Goal: Transaction & Acquisition: Subscribe to service/newsletter

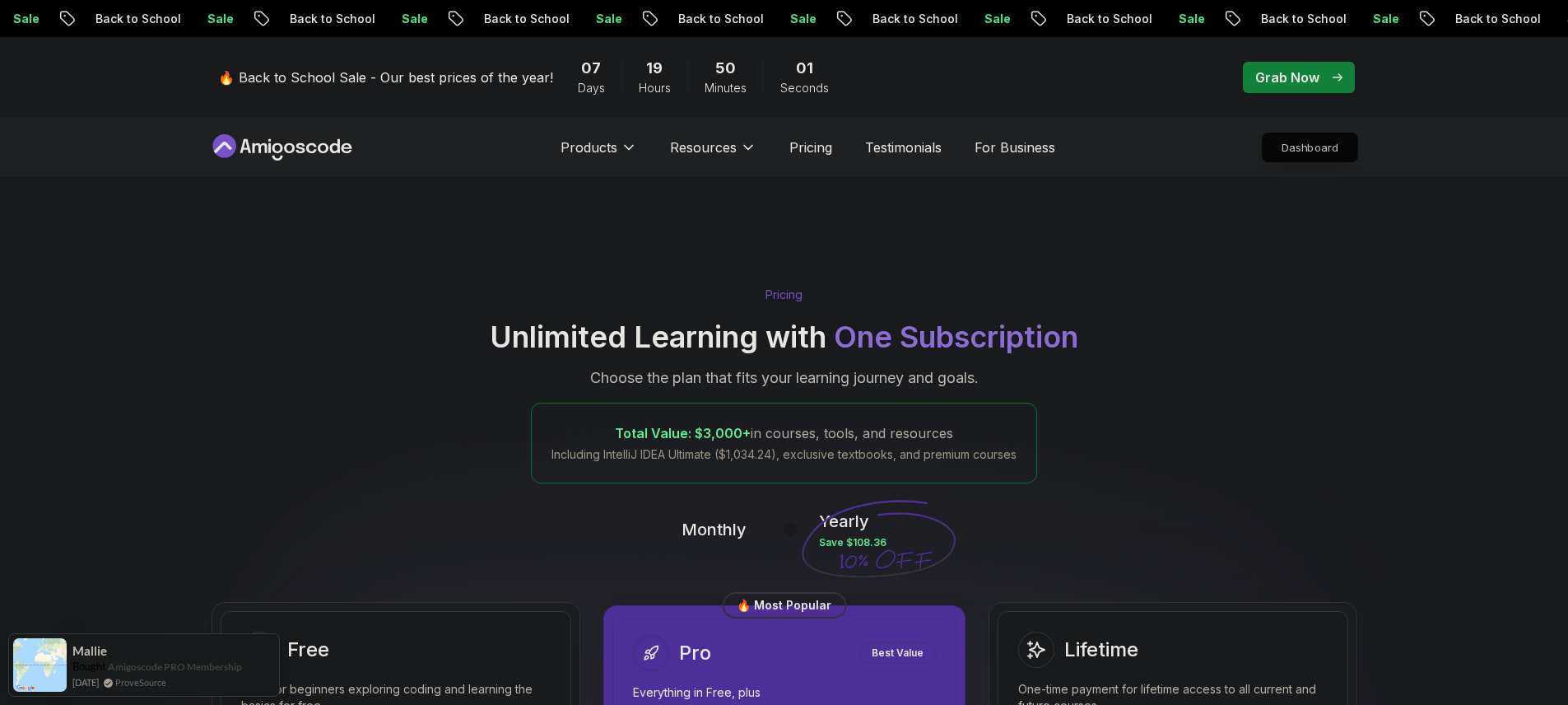
click at [1322, 150] on p "Dashboard" at bounding box center [1310, 147] width 95 height 28
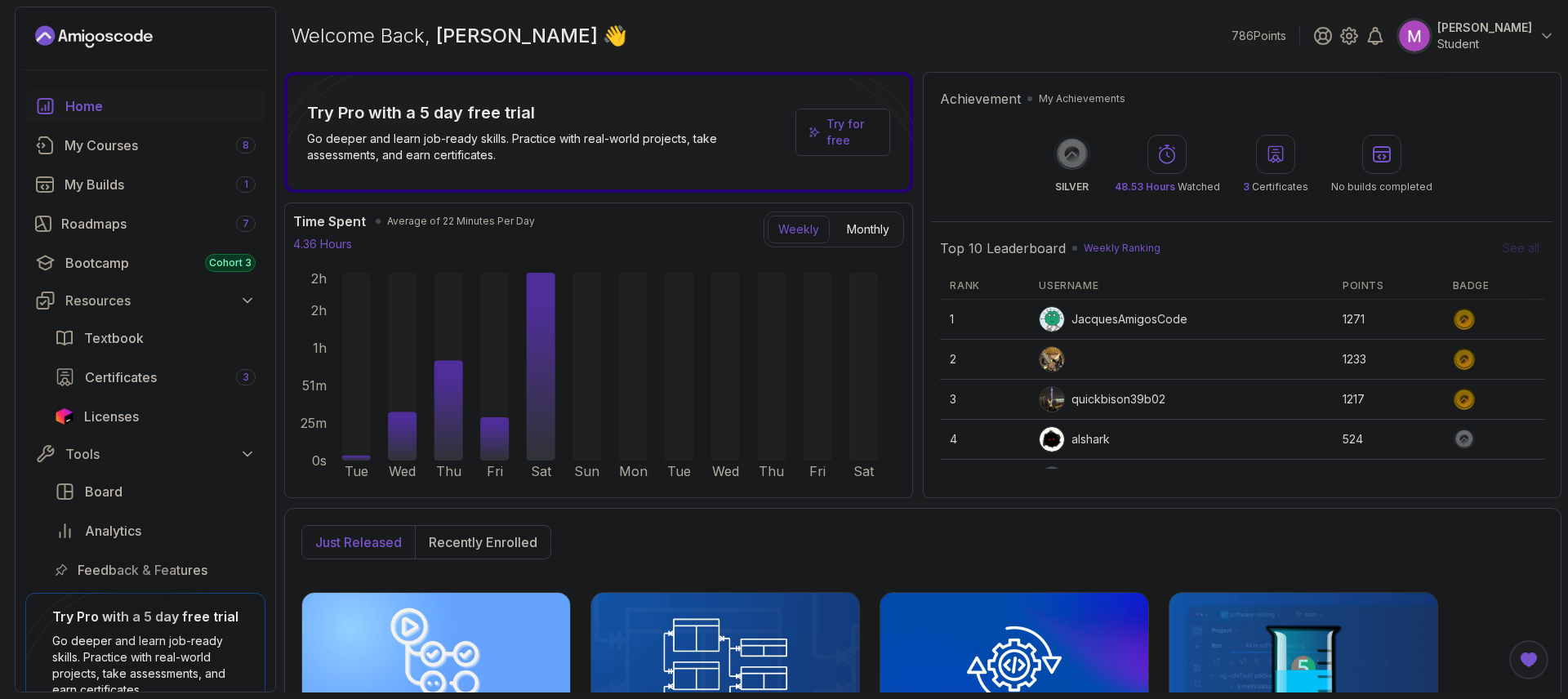
click at [1115, 19] on div "Welcome Back, [PERSON_NAME] 👋 786 Points [PERSON_NAME] Student" at bounding box center [923, 36] width 1277 height 59
click at [1524, 42] on p "Student" at bounding box center [1484, 43] width 95 height 16
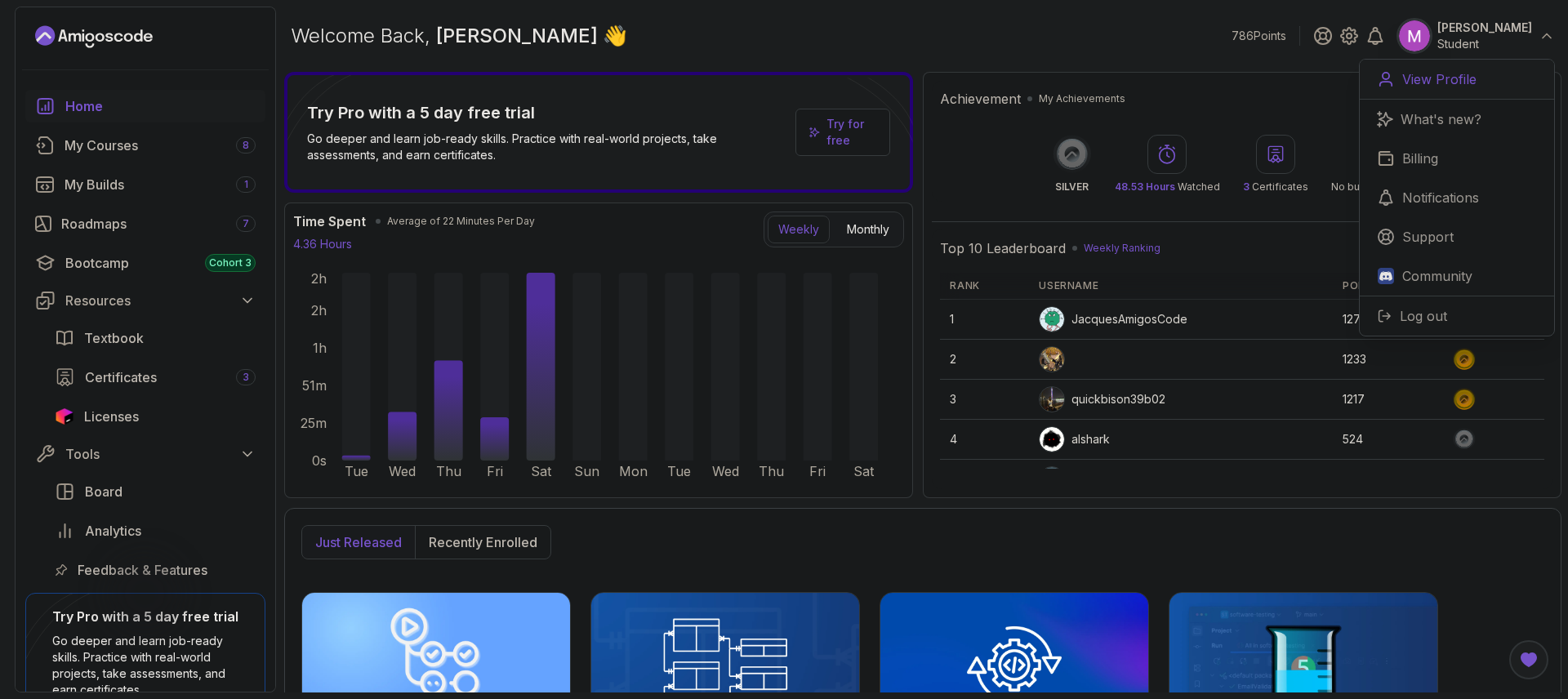
click at [1468, 90] on link "View Profile" at bounding box center [1457, 80] width 194 height 40
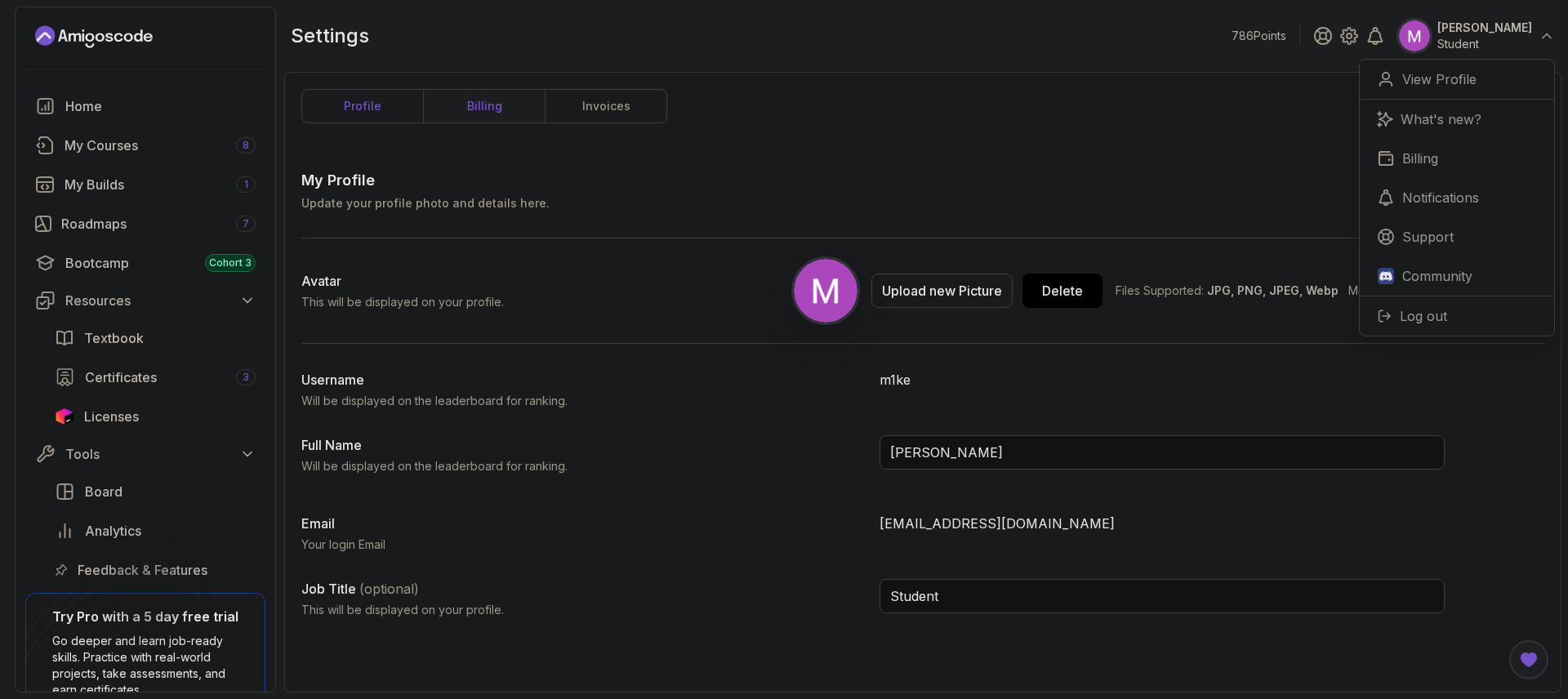
click at [472, 115] on link "billing" at bounding box center [483, 107] width 122 height 33
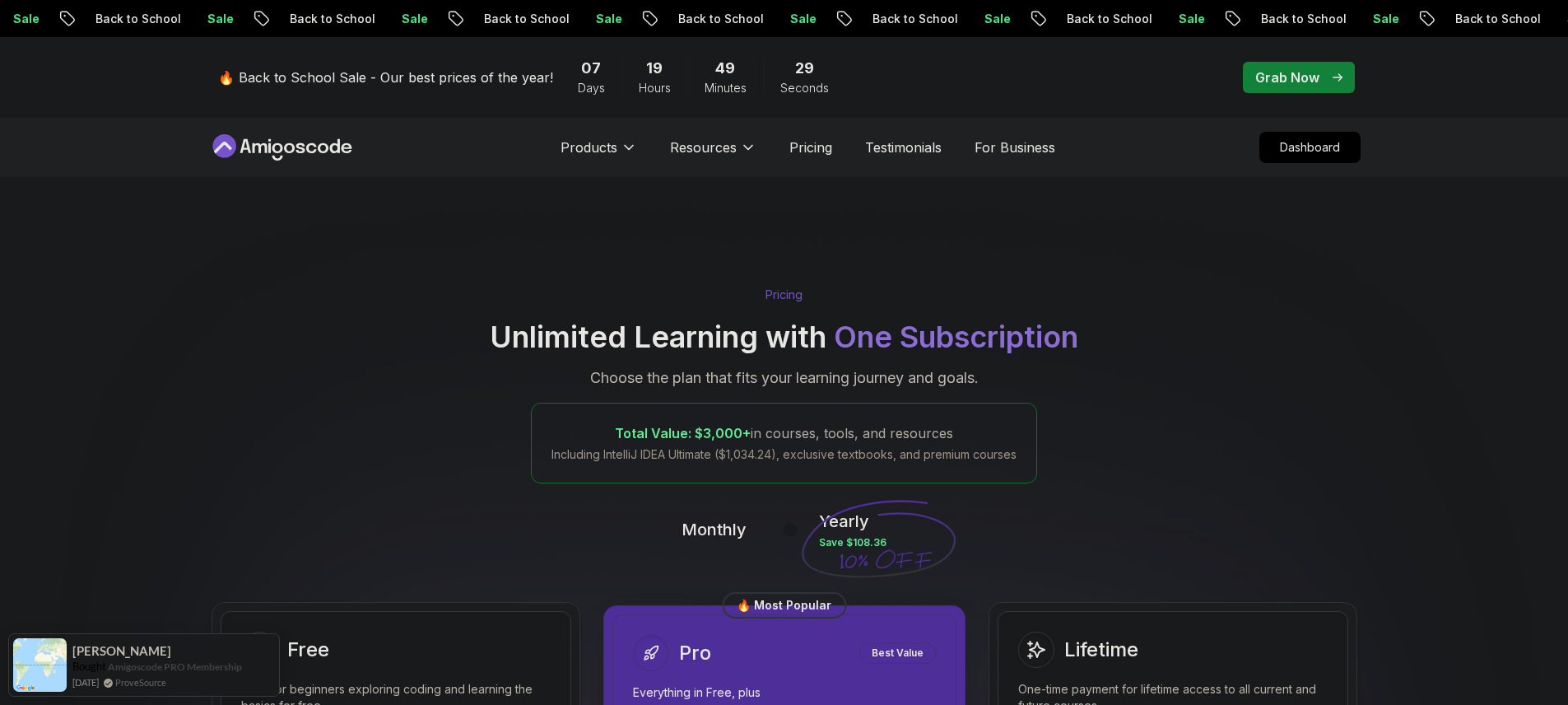
click at [1330, 79] on div "Grab Now" at bounding box center [1299, 77] width 87 height 19
click at [1312, 94] on div "🔥 Back to School Sale - Our best prices of the year! 07 Days 19 Hours 49 Minute…" at bounding box center [784, 77] width 1153 height 80
click at [1314, 78] on p "Grab Now" at bounding box center [1287, 77] width 64 height 19
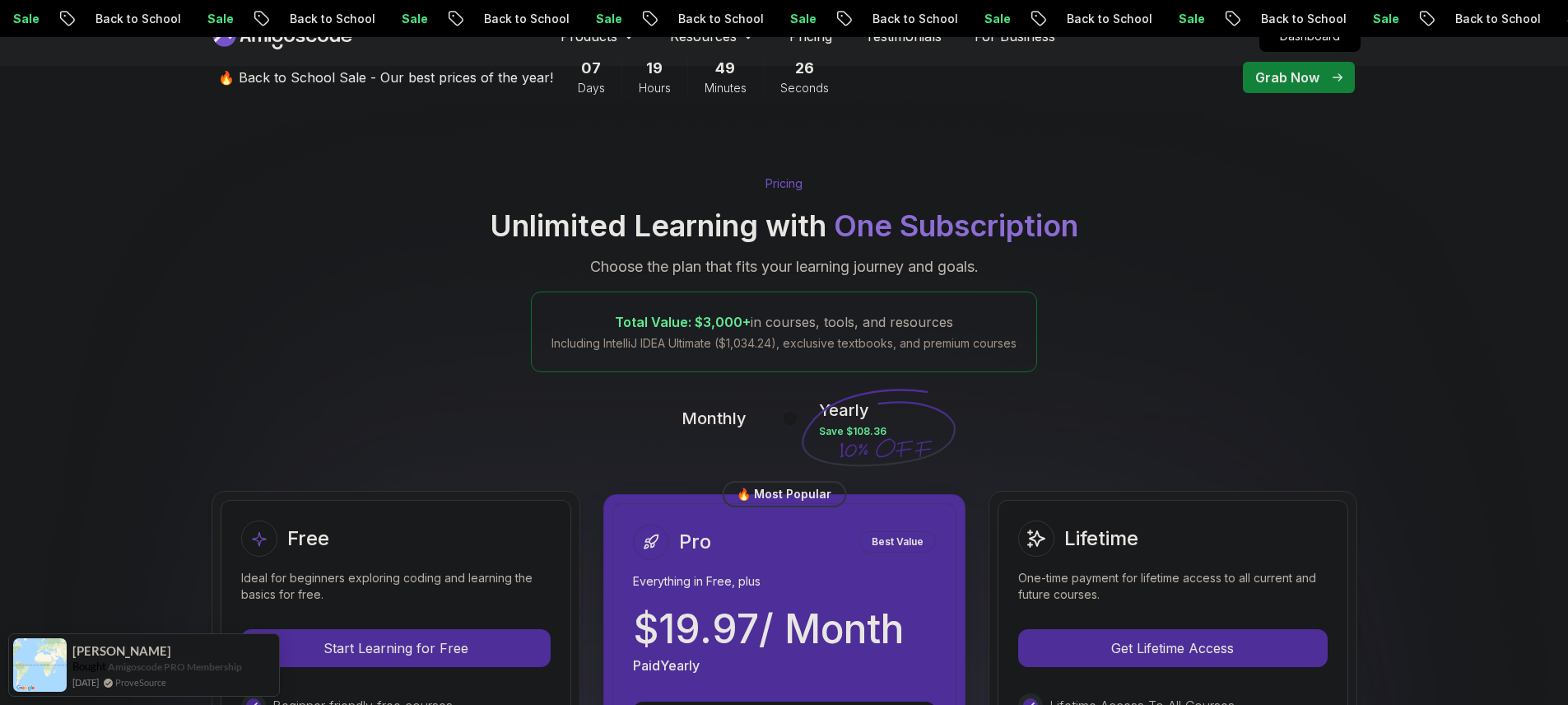
scroll to position [329, 0]
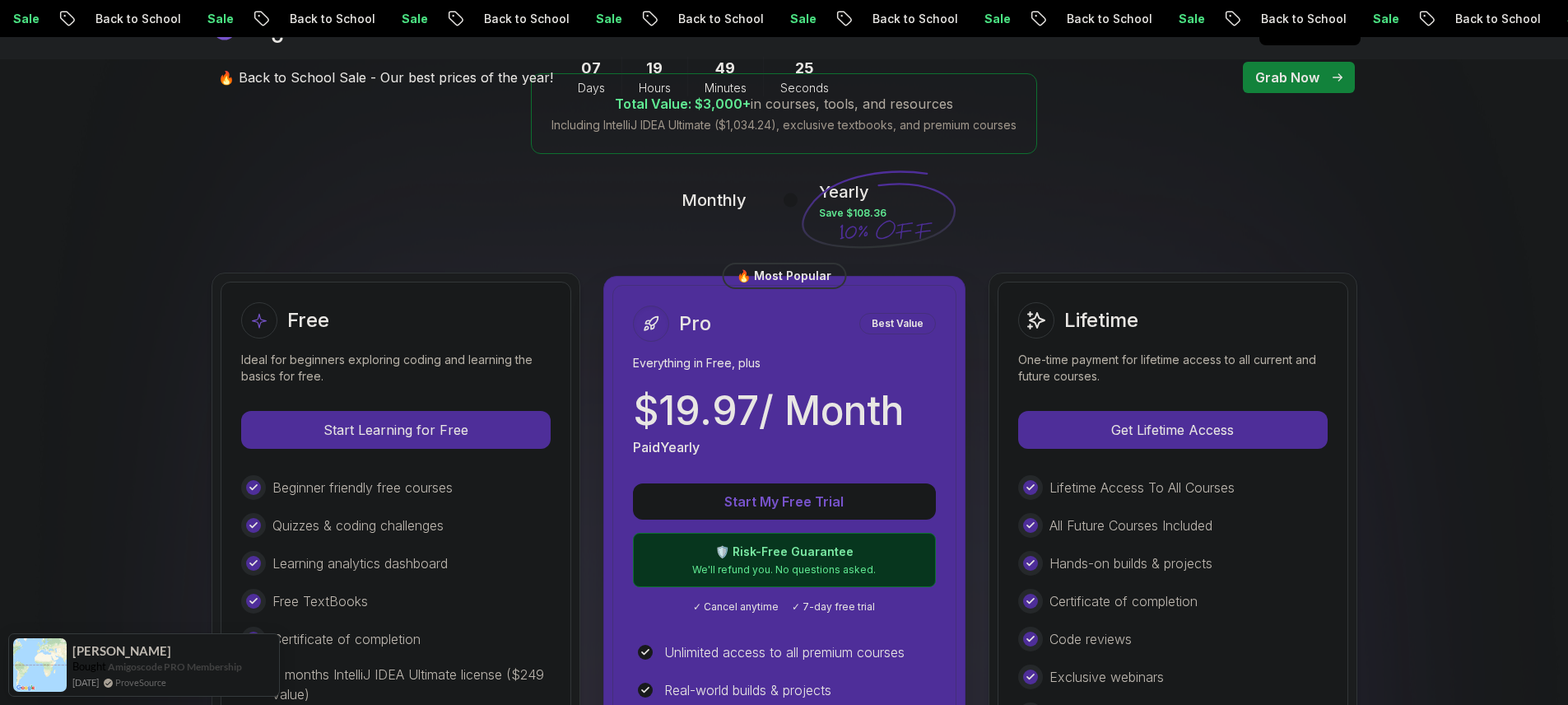
click at [781, 197] on button at bounding box center [783, 199] width 35 height 19
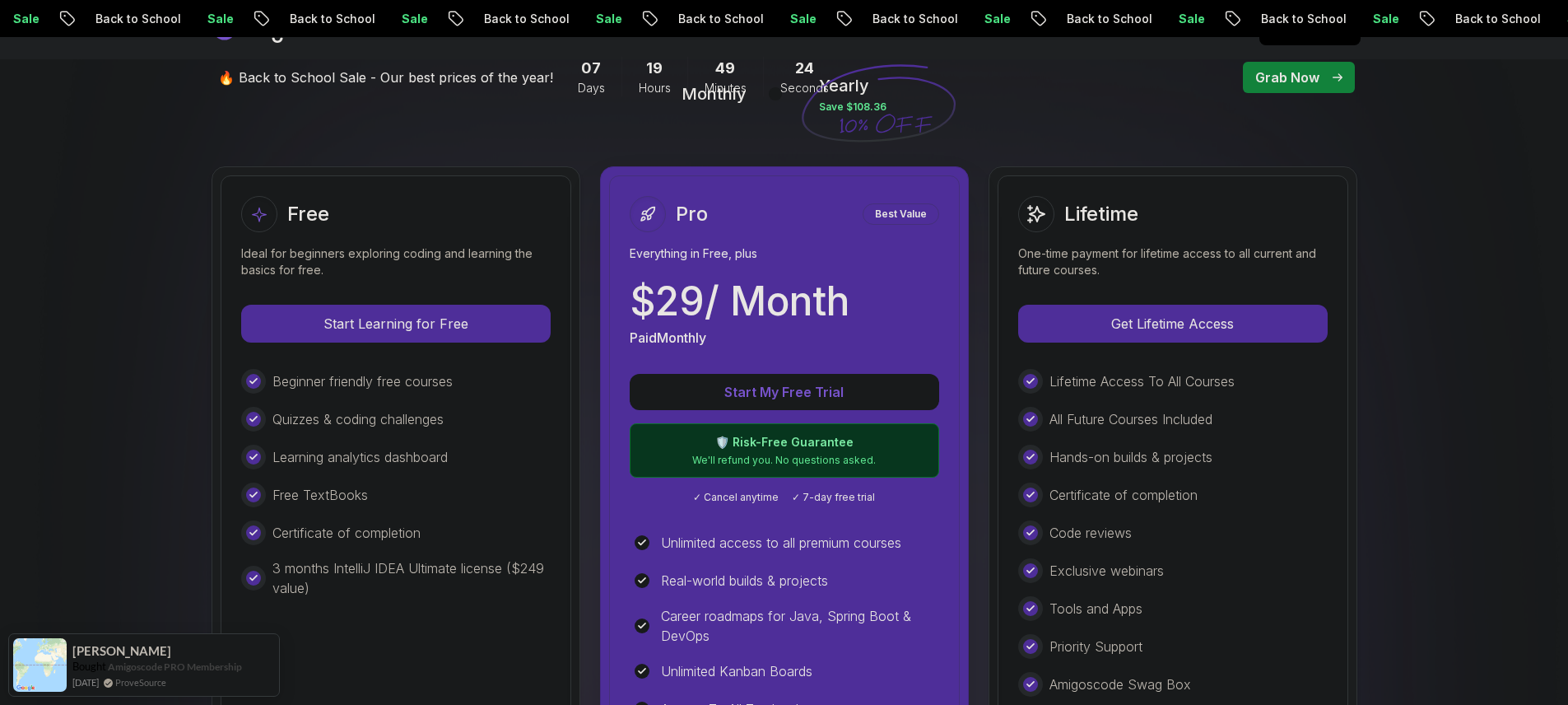
scroll to position [477, 0]
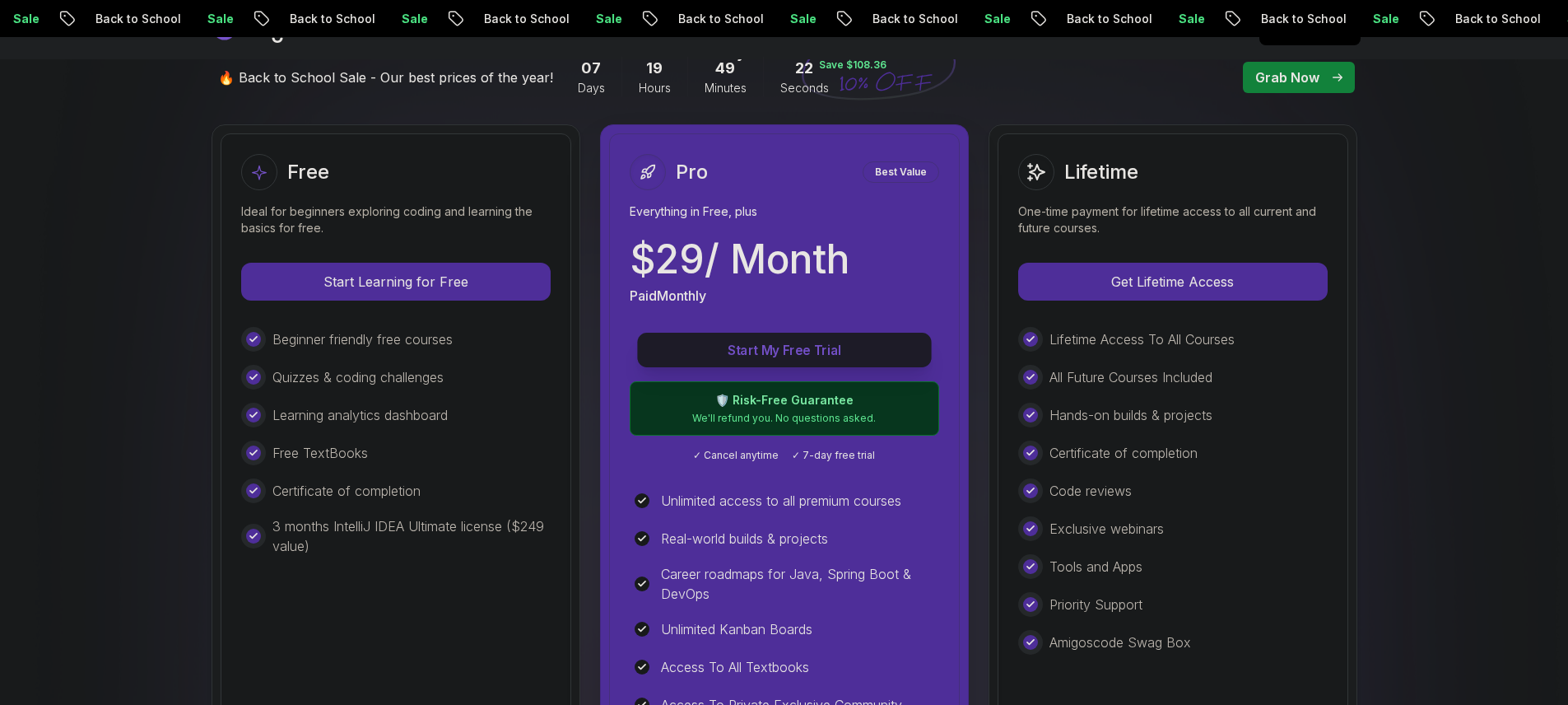
click at [788, 350] on p "Start My Free Trial" at bounding box center [784, 351] width 256 height 19
